Goal: Check status: Check status

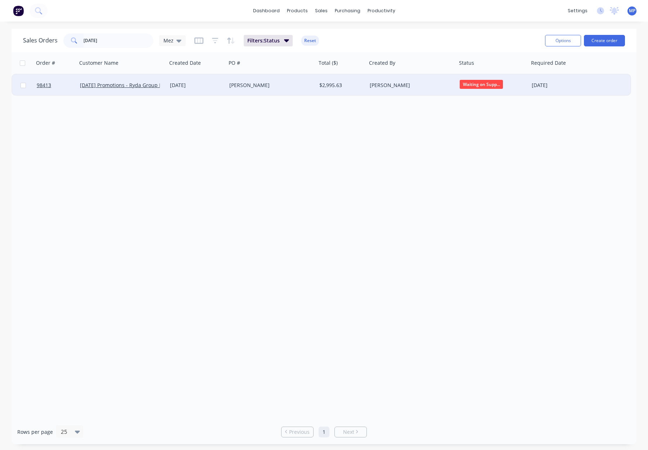
type input "[DATE]"
click at [263, 83] on div "[PERSON_NAME]" at bounding box center [269, 85] width 80 height 7
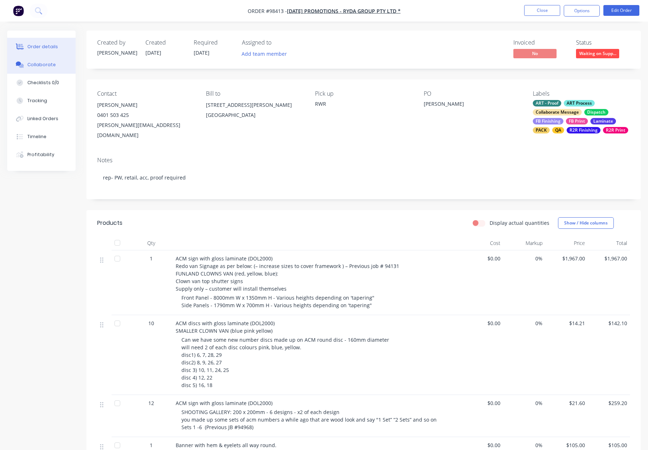
click at [41, 70] on button "Collaborate" at bounding box center [41, 65] width 68 height 18
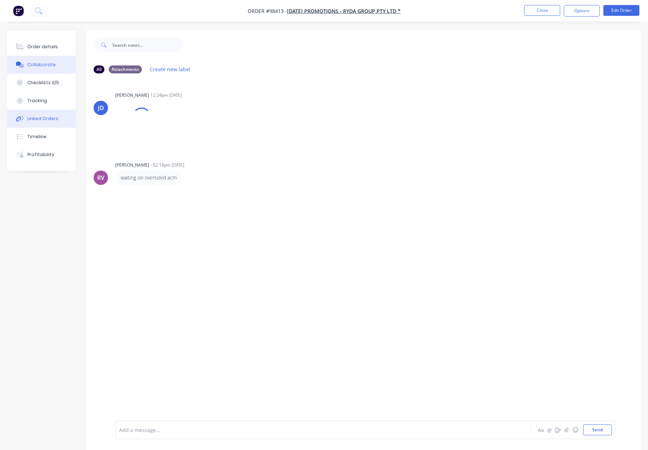
click at [43, 119] on div "Linked Orders" at bounding box center [42, 119] width 31 height 6
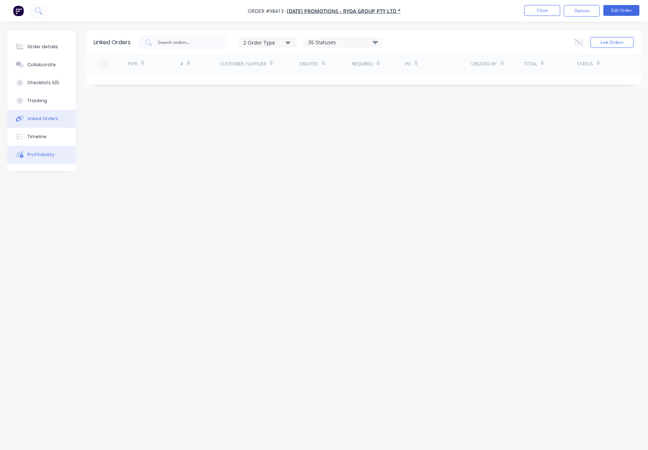
click at [52, 153] on button "Profitability" at bounding box center [41, 155] width 68 height 18
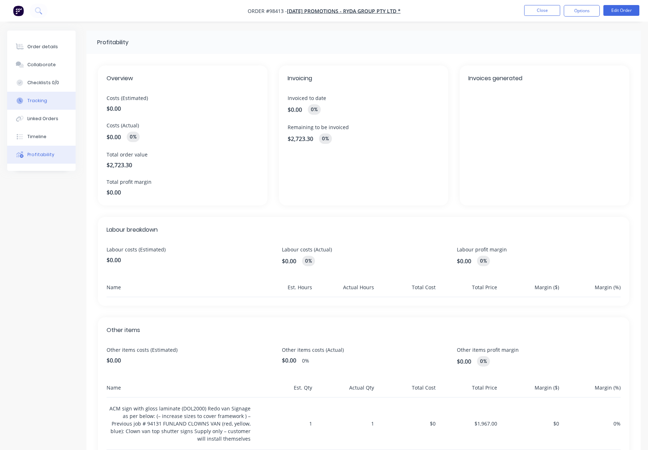
click at [43, 98] on div "Tracking" at bounding box center [37, 101] width 20 height 6
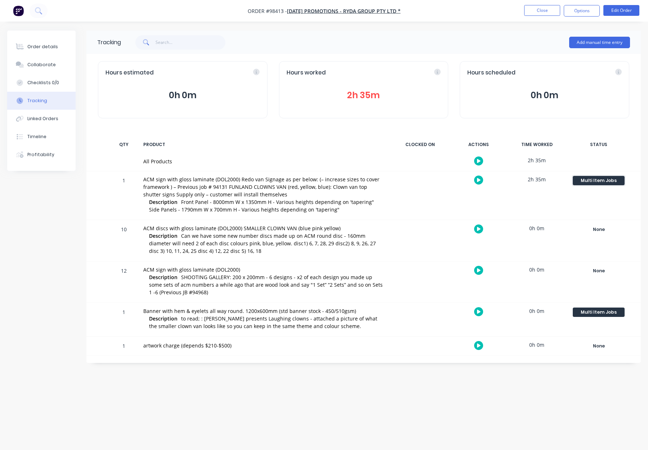
click at [593, 184] on div "Multi Item Jobs" at bounding box center [599, 180] width 52 height 9
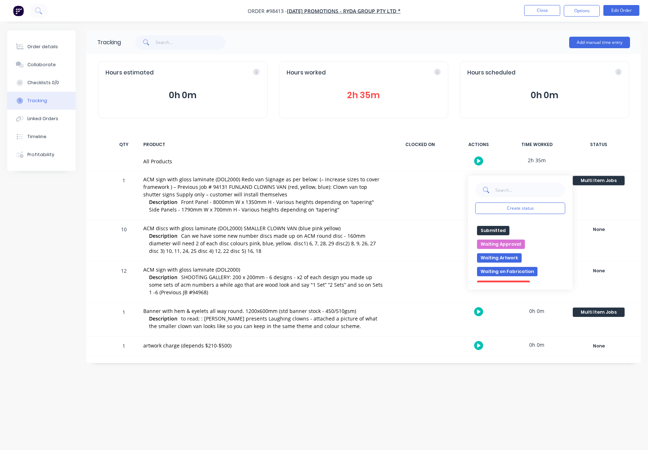
scroll to position [302, 0]
click at [511, 278] on button "Waiting on Supplier" at bounding box center [503, 277] width 53 height 9
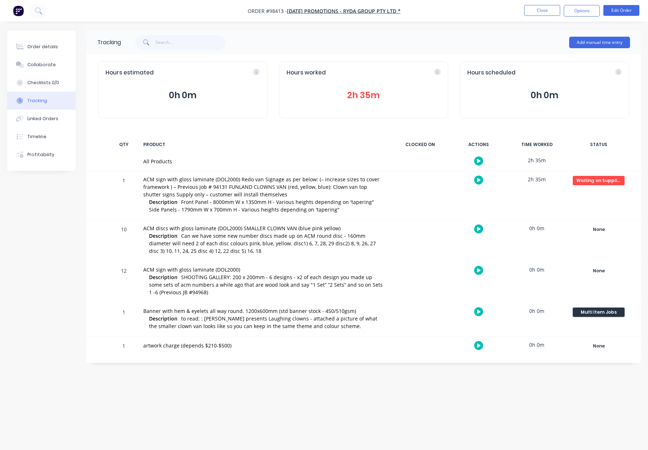
click at [592, 311] on div "Multi Item Jobs" at bounding box center [599, 312] width 52 height 9
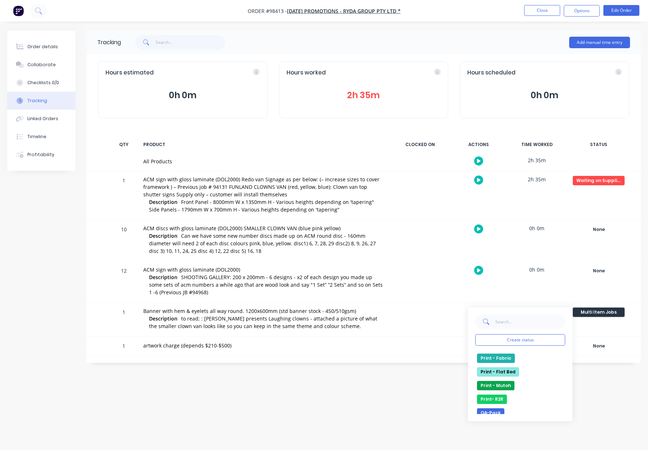
scroll to position [179, 0]
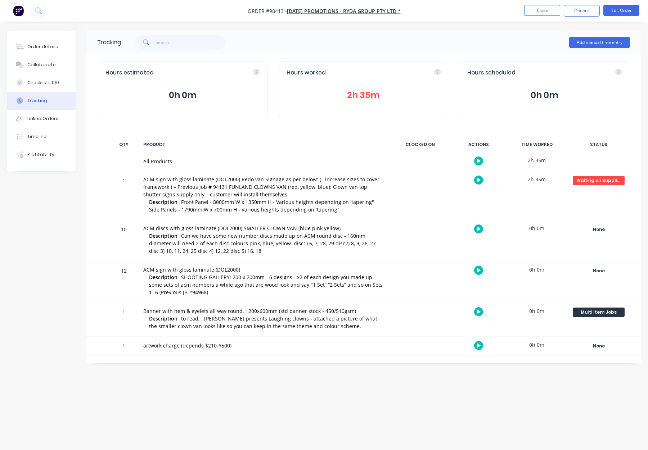
click at [341, 379] on div "Tracking Add manual time entry Hours estimated 0h 0m Hours worked 2h 35m Hours …" at bounding box center [324, 212] width 634 height 362
drag, startPoint x: 49, startPoint y: 42, endPoint x: 54, endPoint y: 44, distance: 5.4
click at [49, 42] on button "Order details" at bounding box center [41, 47] width 68 height 18
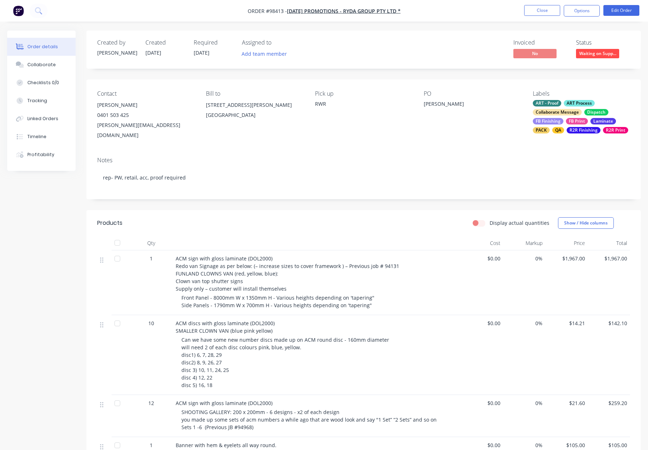
click at [593, 51] on span "Waiting on Supp..." at bounding box center [597, 53] width 43 height 9
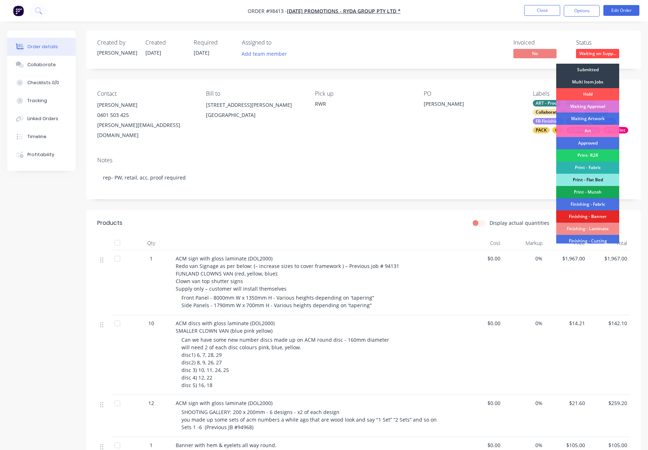
click at [596, 80] on div "Multi Item Jobs" at bounding box center [587, 82] width 63 height 12
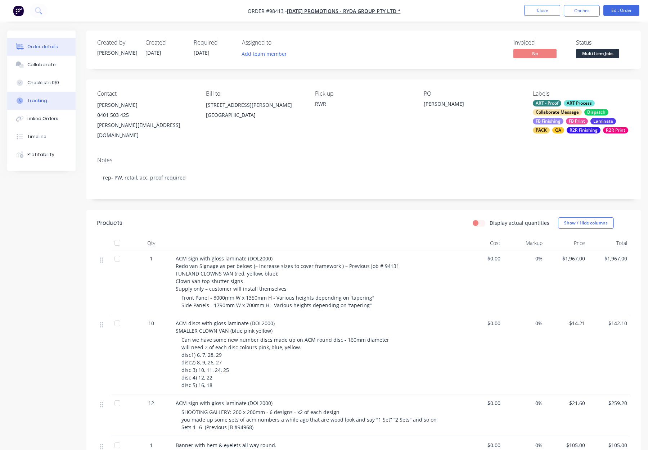
click at [42, 105] on button "Tracking" at bounding box center [41, 101] width 68 height 18
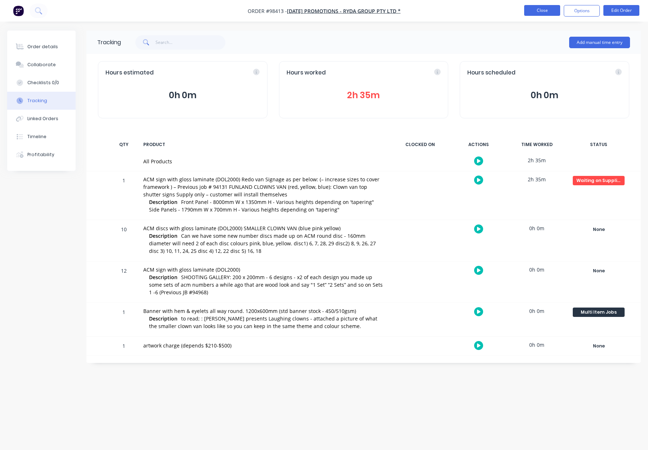
click at [538, 14] on button "Close" at bounding box center [542, 10] width 36 height 11
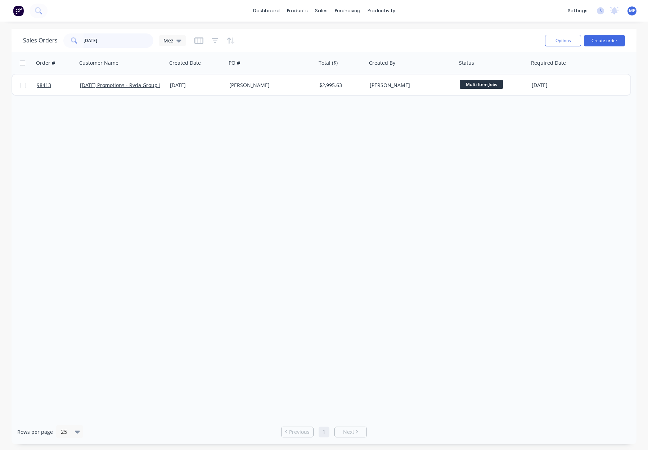
drag, startPoint x: 80, startPoint y: 40, endPoint x: 66, endPoint y: 40, distance: 13.3
click at [66, 40] on div "[DATE]" at bounding box center [108, 40] width 90 height 14
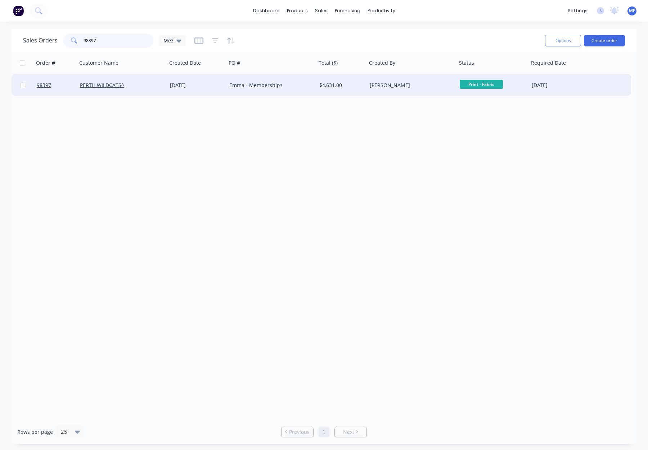
type input "98397"
click at [147, 85] on div "PERTH WILDCATS^" at bounding box center [120, 85] width 80 height 7
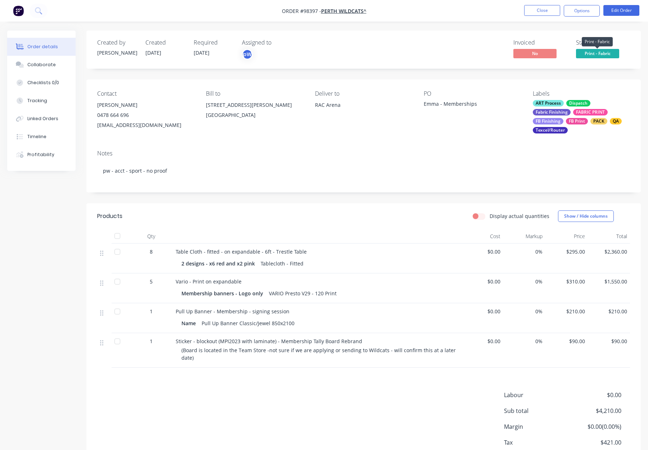
click at [595, 53] on span "Print - Fabric" at bounding box center [597, 53] width 43 height 9
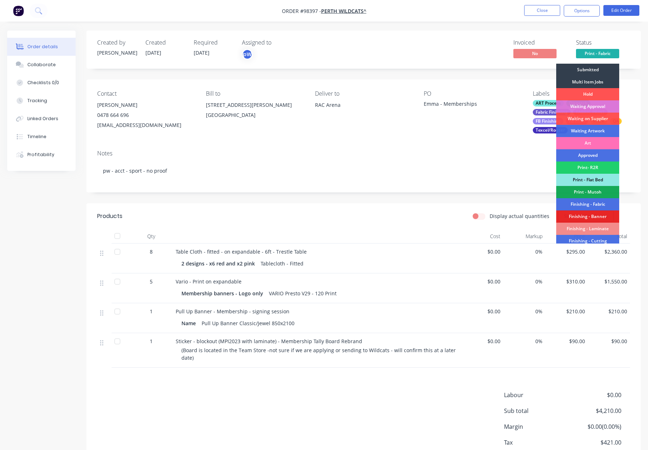
click at [592, 81] on div "Multi Item Jobs" at bounding box center [587, 82] width 63 height 12
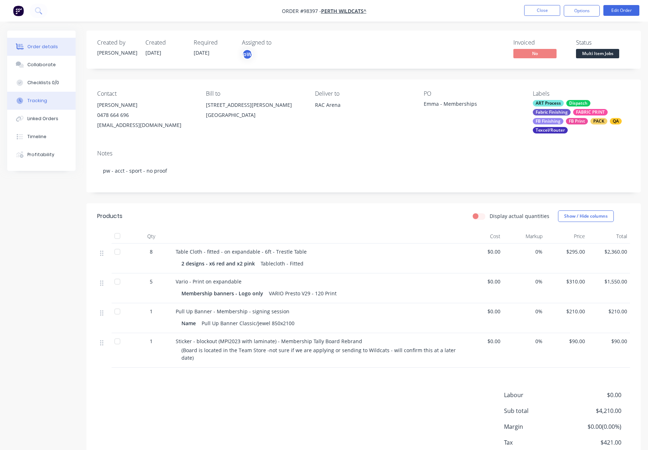
click at [42, 102] on div "Tracking" at bounding box center [37, 101] width 20 height 6
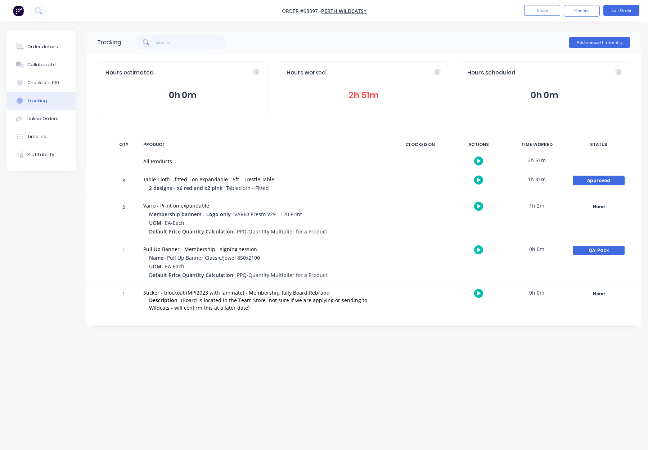
click at [593, 179] on div "Approved" at bounding box center [599, 180] width 52 height 9
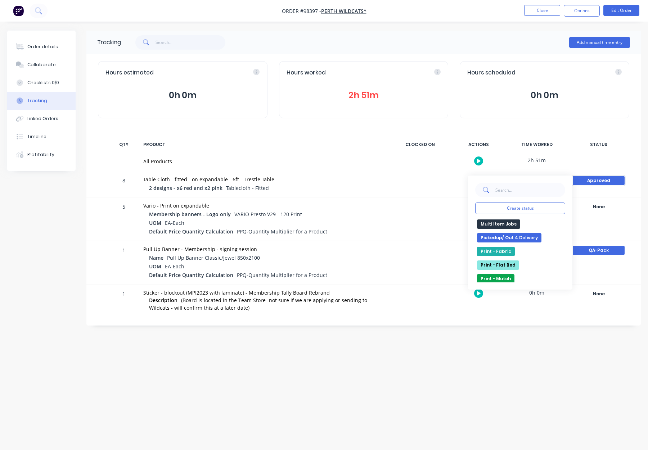
scroll to position [166, 0]
drag, startPoint x: 493, startPoint y: 235, endPoint x: 502, endPoint y: 235, distance: 8.7
click at [493, 235] on button "Print - Fabric" at bounding box center [496, 236] width 38 height 9
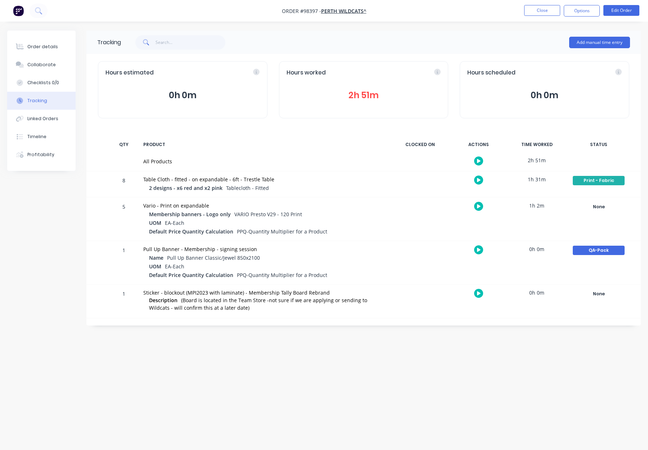
click at [532, 359] on div "Tracking Add manual time entry Hours estimated 0h 0m Hours worked 2h 51m Hours …" at bounding box center [324, 212] width 634 height 362
click at [534, 8] on button "Close" at bounding box center [542, 10] width 36 height 11
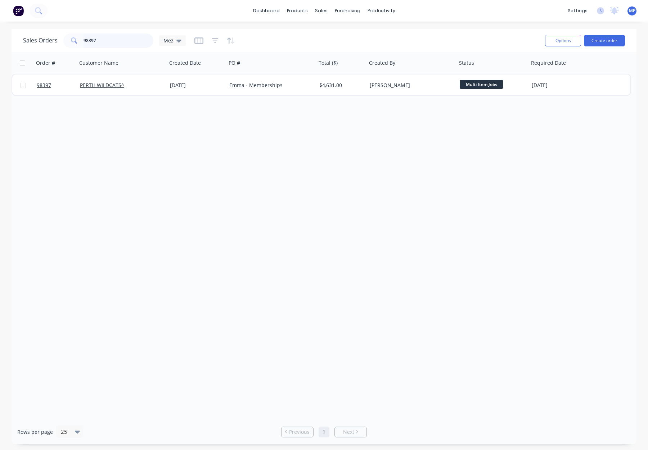
drag, startPoint x: 93, startPoint y: 36, endPoint x: 106, endPoint y: 40, distance: 13.7
click at [94, 36] on input "98397" at bounding box center [119, 40] width 70 height 14
drag, startPoint x: 84, startPoint y: 41, endPoint x: 62, endPoint y: 43, distance: 22.7
click at [64, 43] on div "98397" at bounding box center [108, 40] width 90 height 14
